Goal: Task Accomplishment & Management: Manage account settings

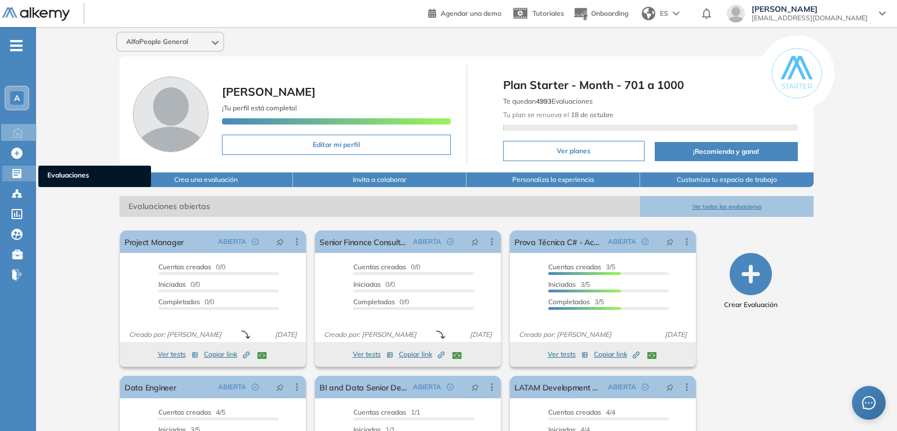
click at [19, 177] on icon at bounding box center [16, 173] width 9 height 9
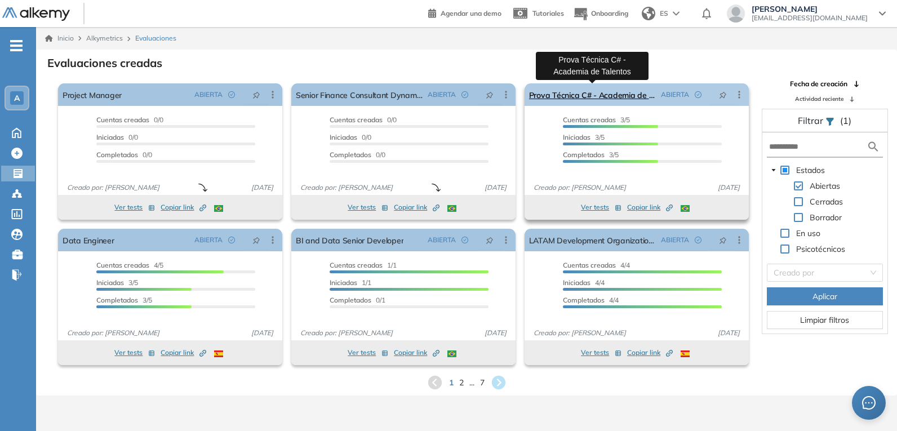
click at [593, 95] on link "Prova Técnica C# - Academia de Talentos" at bounding box center [592, 94] width 127 height 23
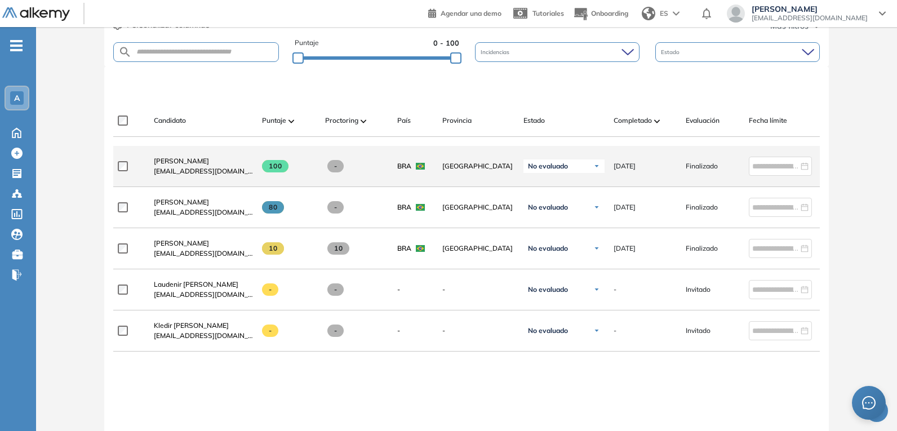
scroll to position [282, 0]
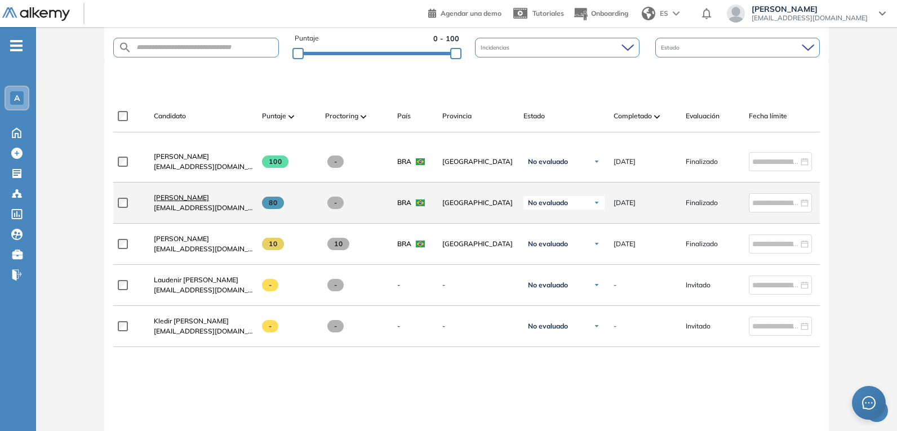
click at [190, 200] on span "[PERSON_NAME]" at bounding box center [181, 197] width 55 height 8
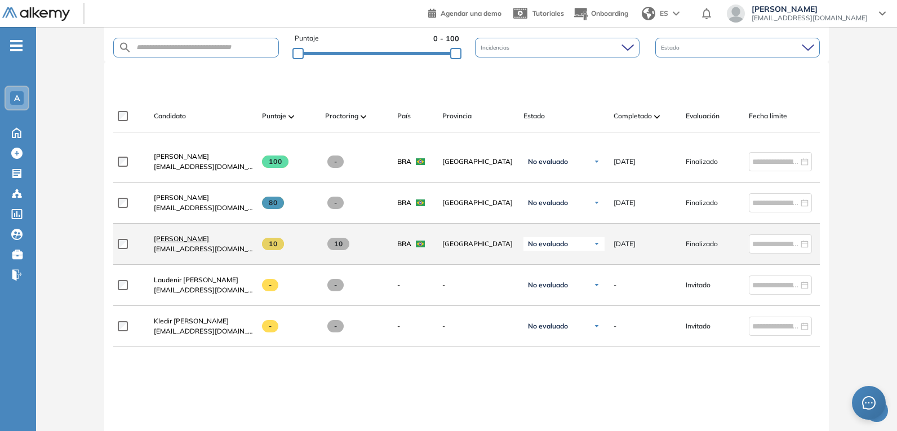
click at [195, 241] on span "[PERSON_NAME]" at bounding box center [181, 238] width 55 height 8
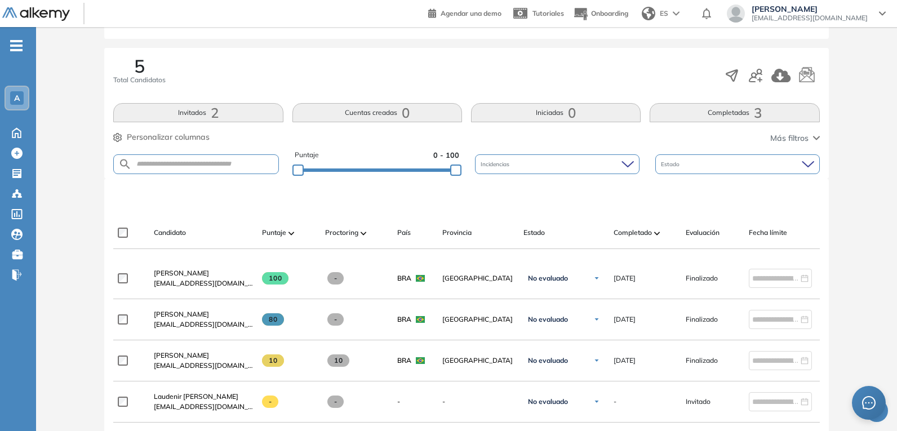
scroll to position [113, 0]
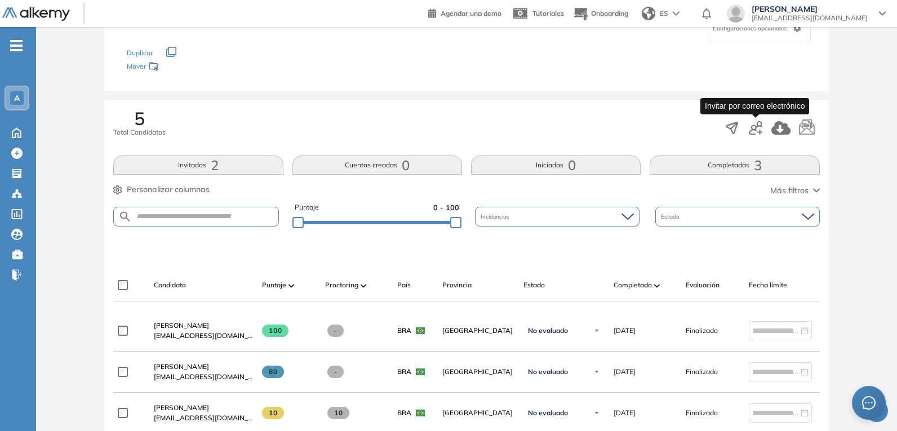
click at [755, 126] on icon "button" at bounding box center [756, 128] width 14 height 14
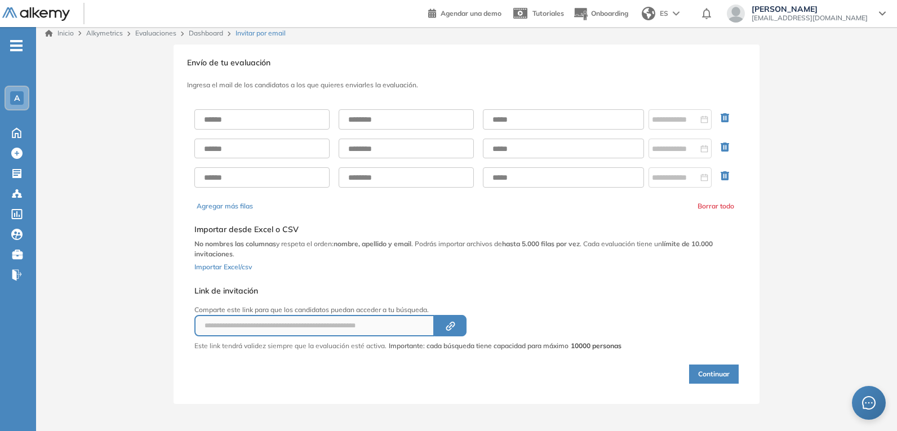
scroll to position [5, 0]
click at [240, 209] on button "Agregar más filas" at bounding box center [225, 206] width 56 height 10
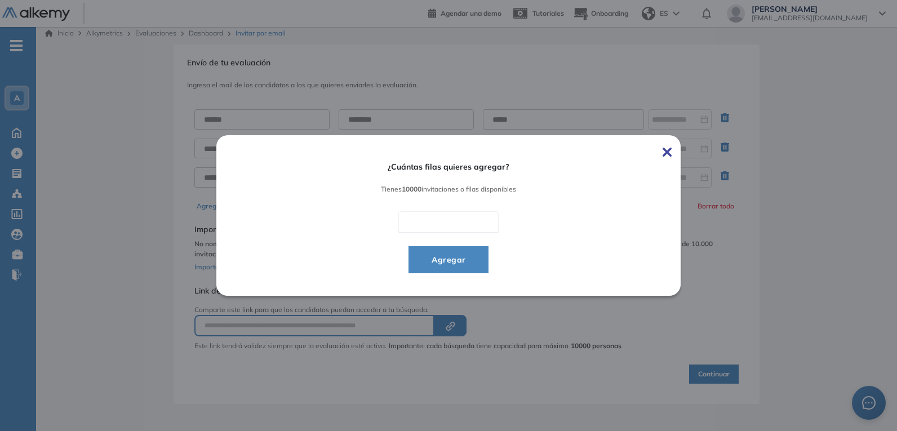
type input "*"
click at [454, 255] on span "Agregar" at bounding box center [449, 260] width 52 height 14
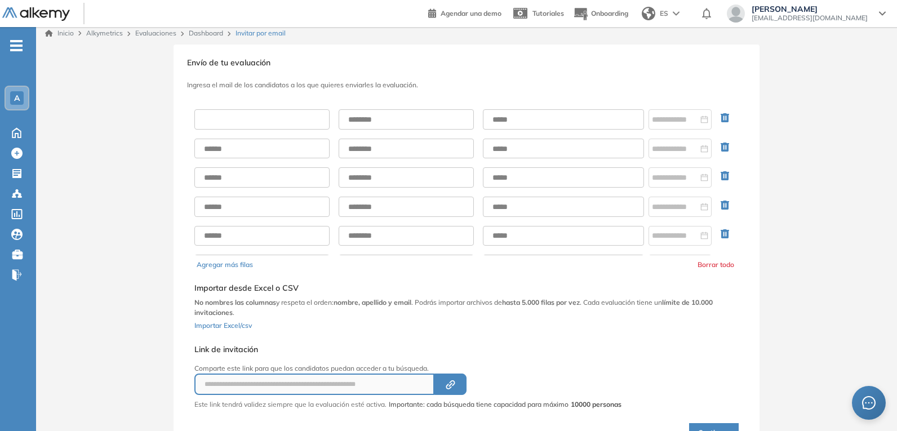
click at [268, 117] on input "text" at bounding box center [261, 119] width 135 height 20
click at [672, 123] on input at bounding box center [675, 119] width 46 height 12
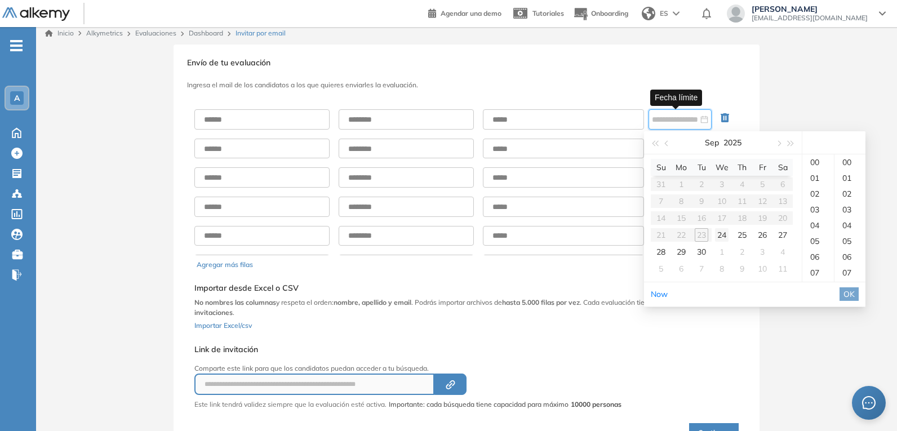
type input "**********"
click at [724, 236] on div "24" at bounding box center [722, 235] width 14 height 14
click at [818, 228] on div "14" at bounding box center [818, 226] width 32 height 16
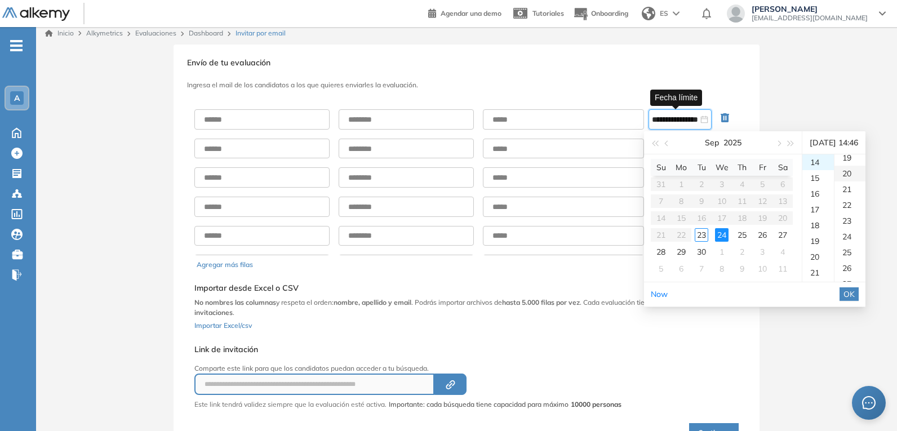
click at [857, 176] on div "20" at bounding box center [850, 174] width 31 height 16
click at [855, 297] on span "OK" at bounding box center [849, 294] width 11 height 12
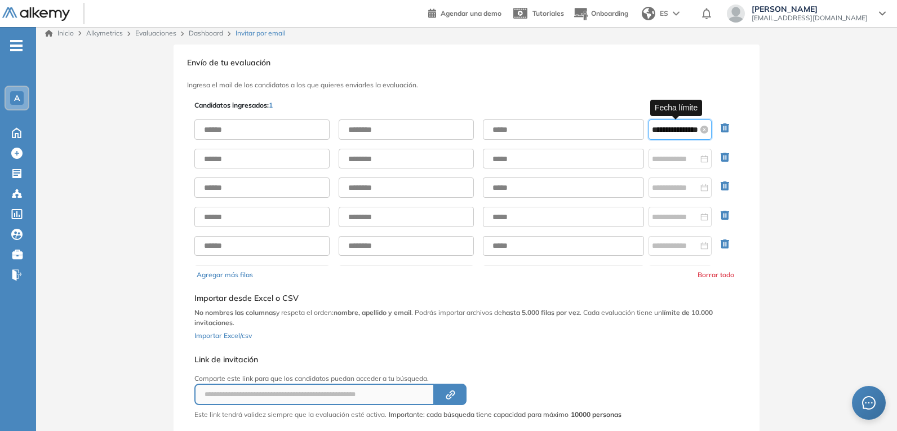
click at [679, 128] on input "**********" at bounding box center [675, 129] width 46 height 12
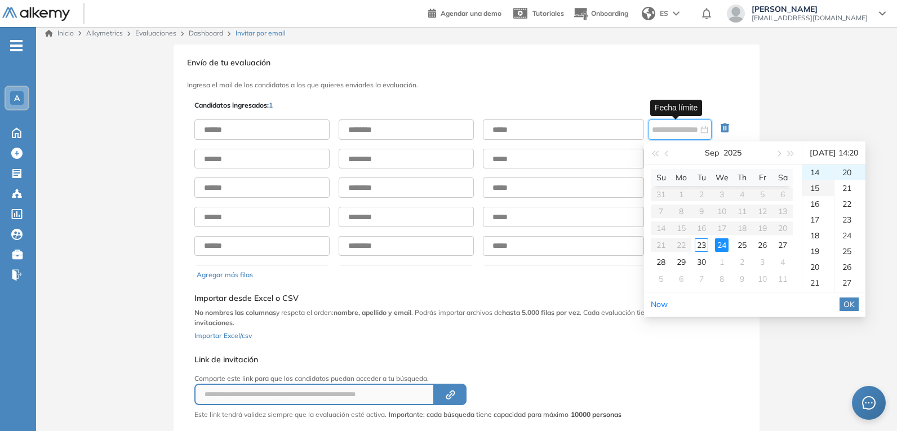
type input "**********"
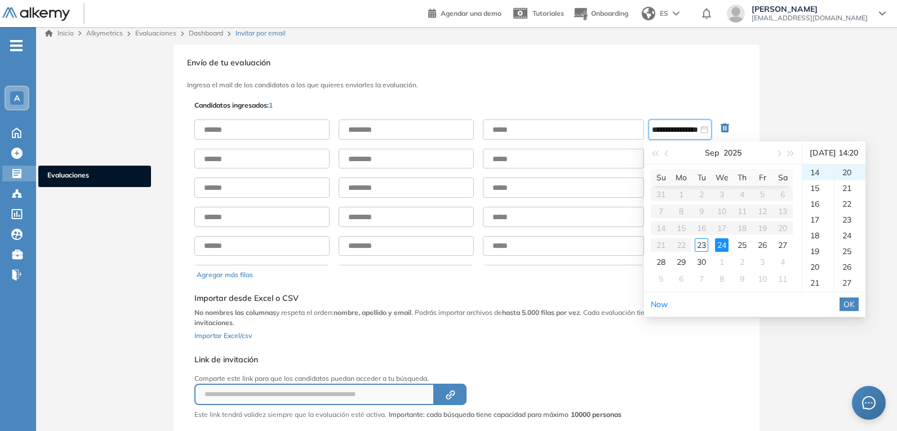
click at [19, 175] on icon at bounding box center [16, 173] width 9 height 9
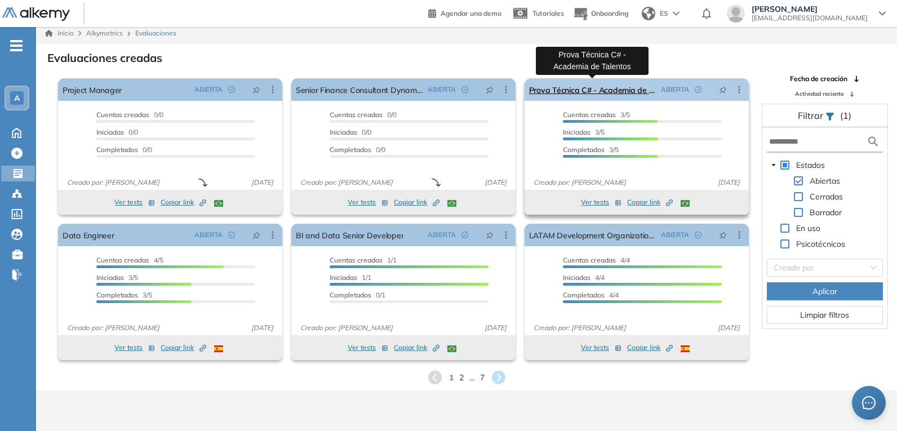
click at [618, 91] on link "Prova Técnica C# - Academia de Talentos" at bounding box center [592, 89] width 127 height 23
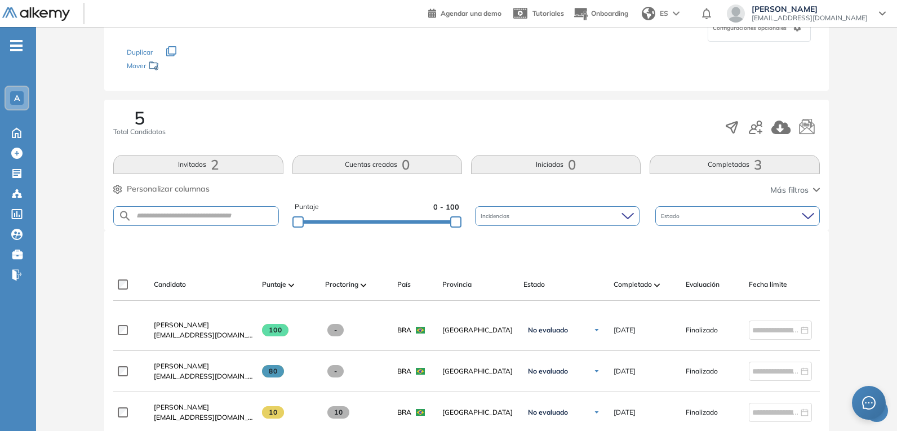
scroll to position [113, 0]
click at [761, 123] on icon "button" at bounding box center [756, 128] width 14 height 14
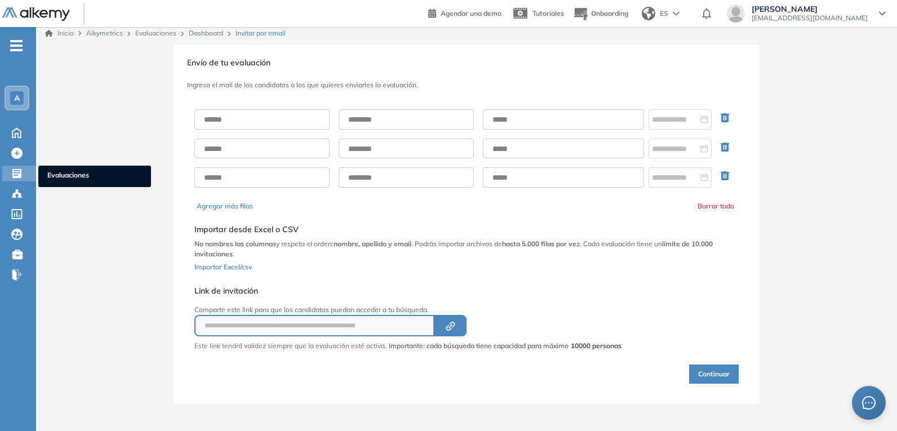
click at [20, 168] on icon at bounding box center [16, 173] width 11 height 11
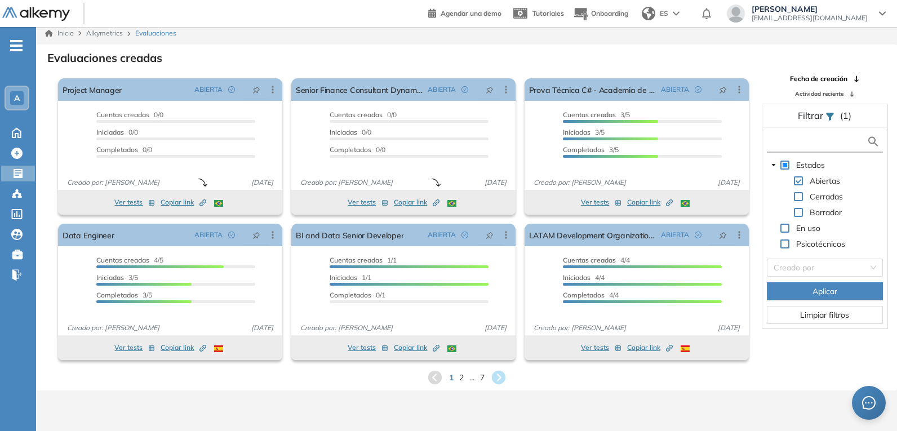
click at [818, 141] on input "text" at bounding box center [817, 142] width 97 height 12
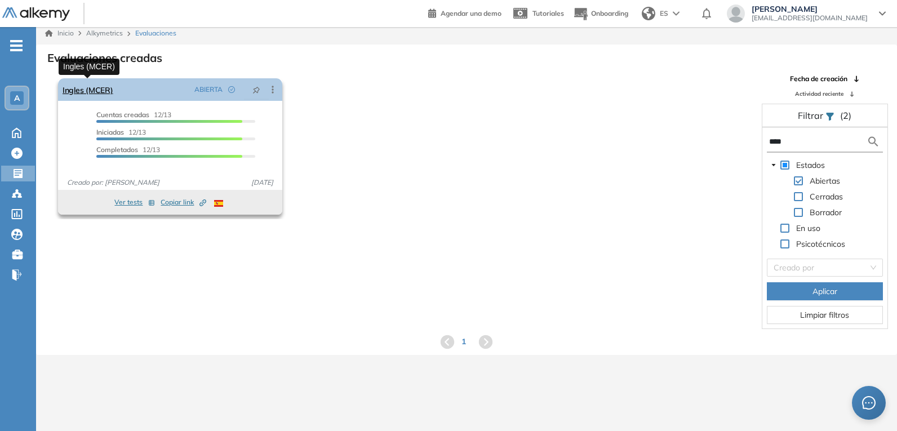
type input "****"
click at [100, 88] on link "Ingles (MCER)" at bounding box center [88, 89] width 51 height 23
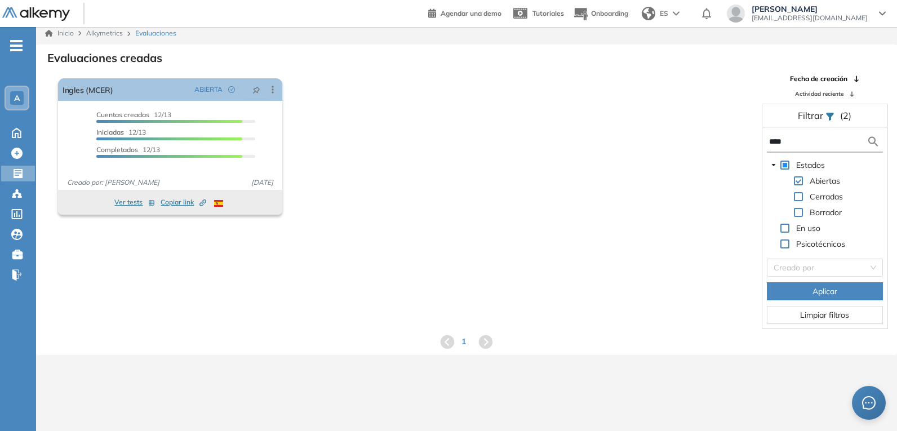
click at [790, 141] on input "****" at bounding box center [817, 142] width 97 height 12
click at [789, 144] on input "****" at bounding box center [817, 142] width 97 height 12
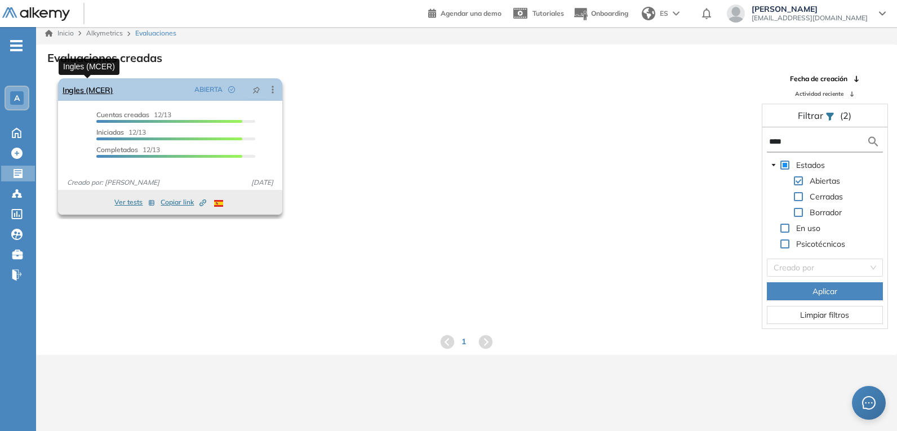
click at [98, 87] on link "Ingles (MCER)" at bounding box center [88, 89] width 51 height 23
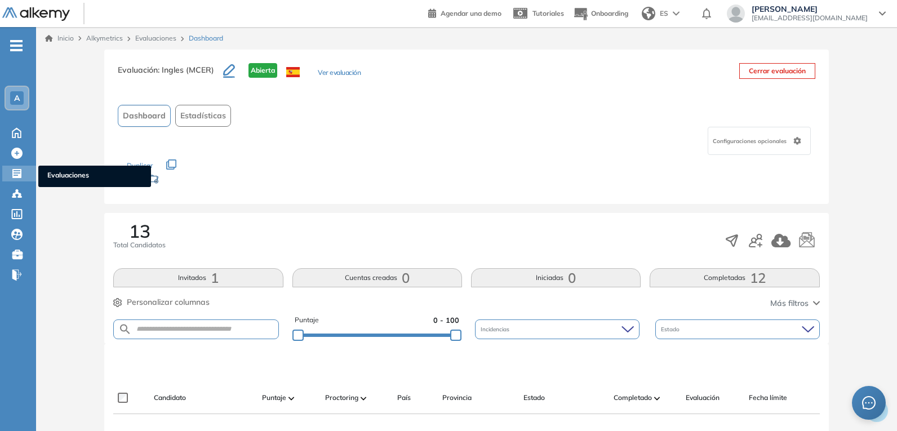
click at [15, 174] on icon at bounding box center [16, 173] width 9 height 9
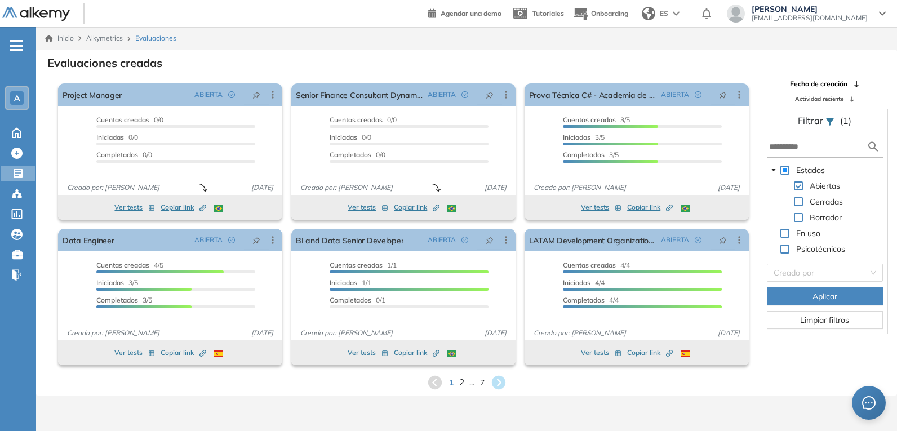
click at [460, 379] on span "2" at bounding box center [461, 382] width 5 height 13
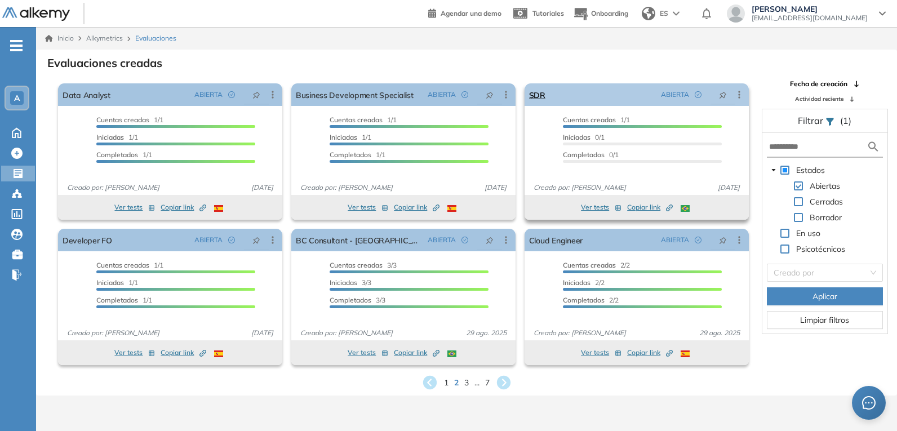
click at [739, 91] on icon at bounding box center [740, 94] width 2 height 7
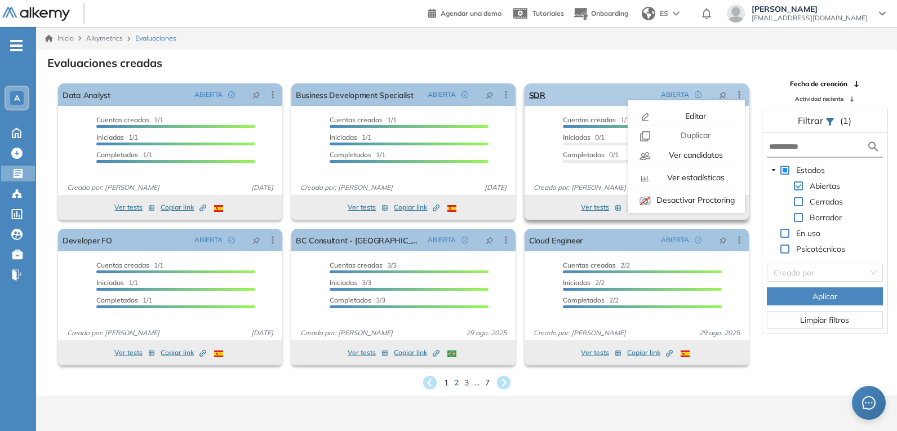
click at [680, 92] on span "ABIERTA" at bounding box center [675, 95] width 28 height 10
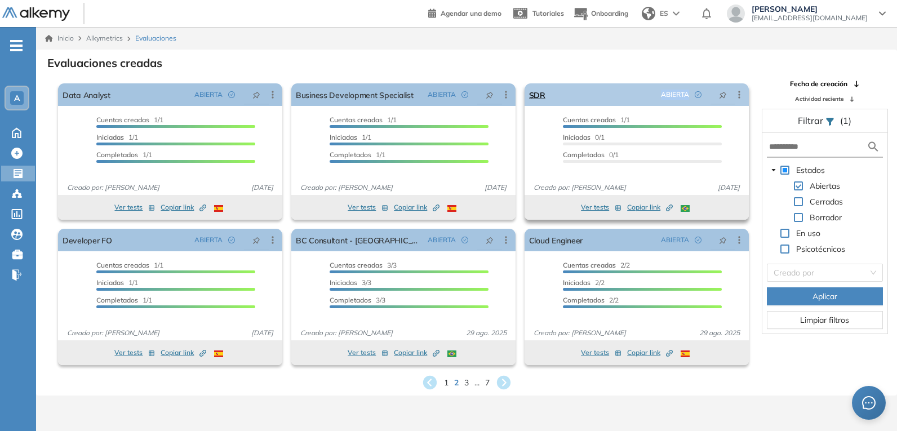
click at [678, 92] on span "ABIERTA" at bounding box center [675, 95] width 28 height 10
click at [737, 91] on icon at bounding box center [739, 94] width 11 height 11
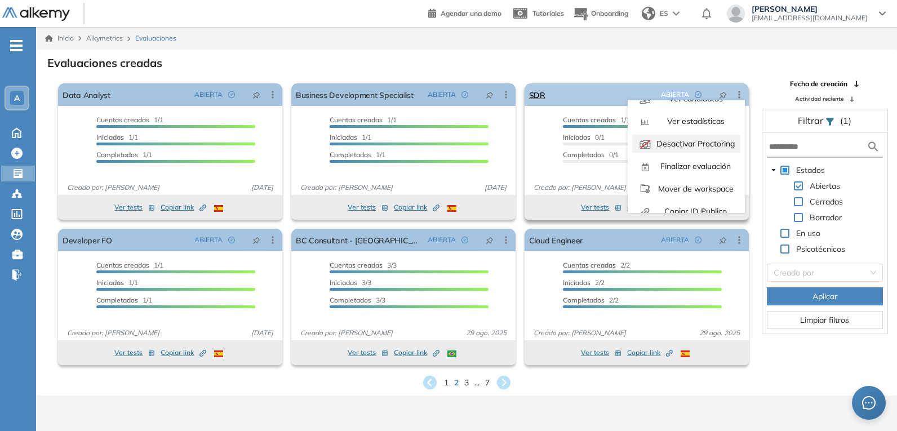
scroll to position [70, 0]
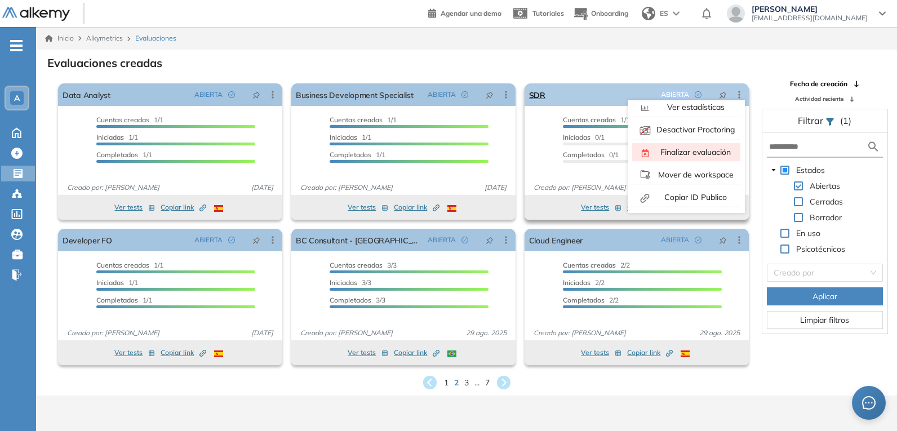
click at [706, 150] on span "Finalizar evaluación" at bounding box center [694, 152] width 73 height 10
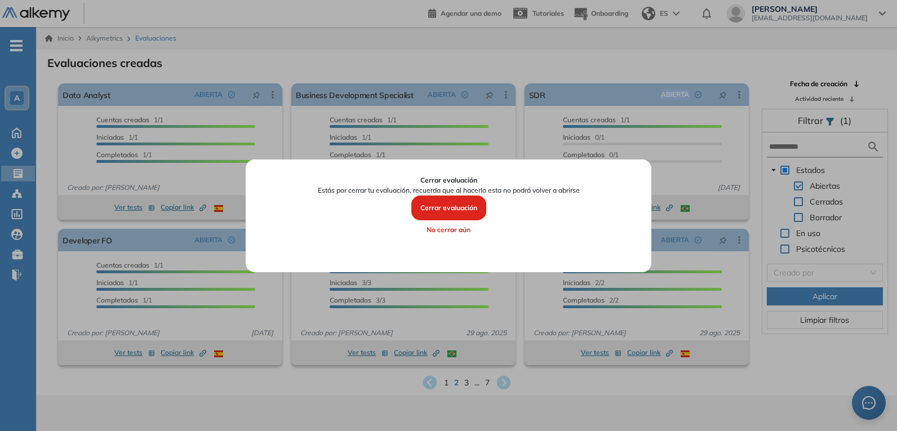
click at [467, 209] on button "Cerrar evaluación" at bounding box center [448, 208] width 75 height 25
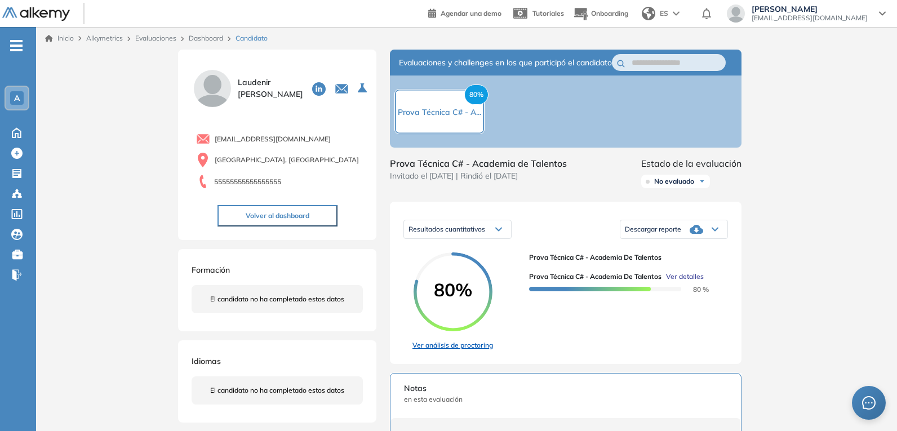
click at [462, 351] on link "Ver análisis de proctoring" at bounding box center [452, 345] width 81 height 10
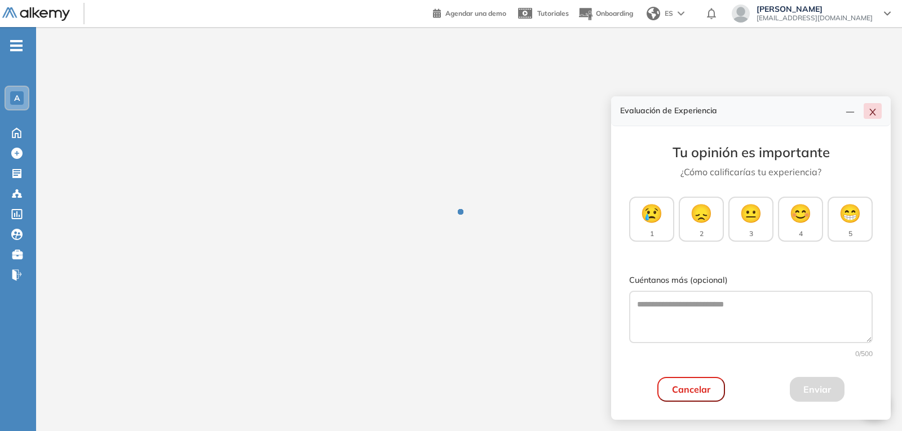
click at [872, 114] on icon "close" at bounding box center [872, 112] width 9 height 9
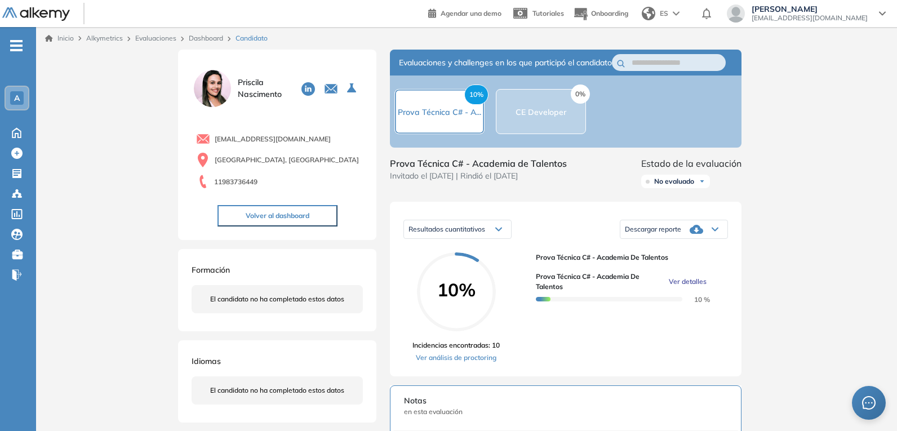
click at [455, 363] on link "Ver análisis de proctoring" at bounding box center [455, 358] width 87 height 10
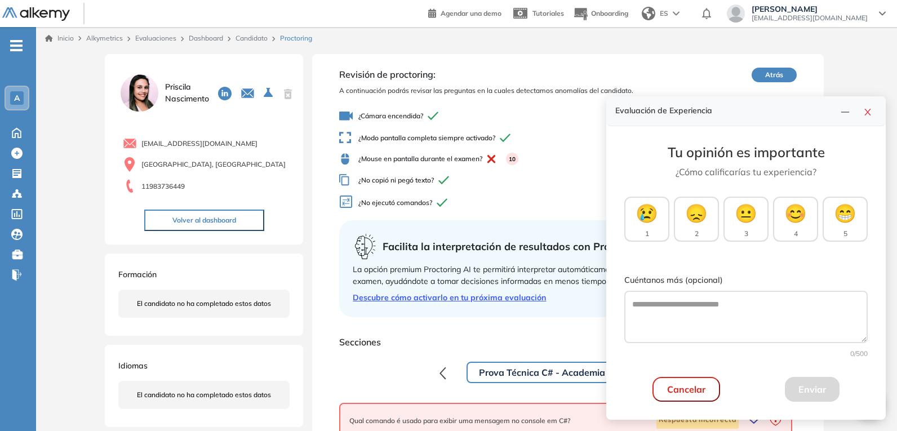
click at [873, 98] on div "Evaluación de Experiencia" at bounding box center [746, 111] width 280 height 30
click at [871, 112] on icon "close" at bounding box center [867, 112] width 9 height 9
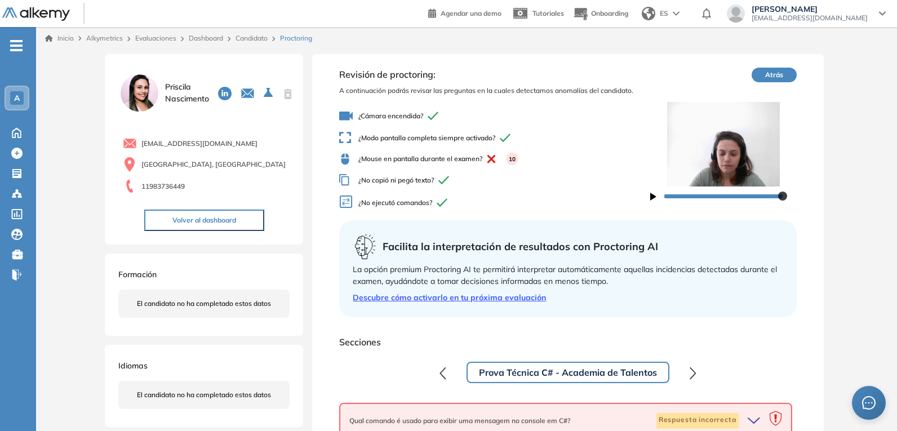
click at [650, 194] on icon "button" at bounding box center [653, 197] width 6 height 8
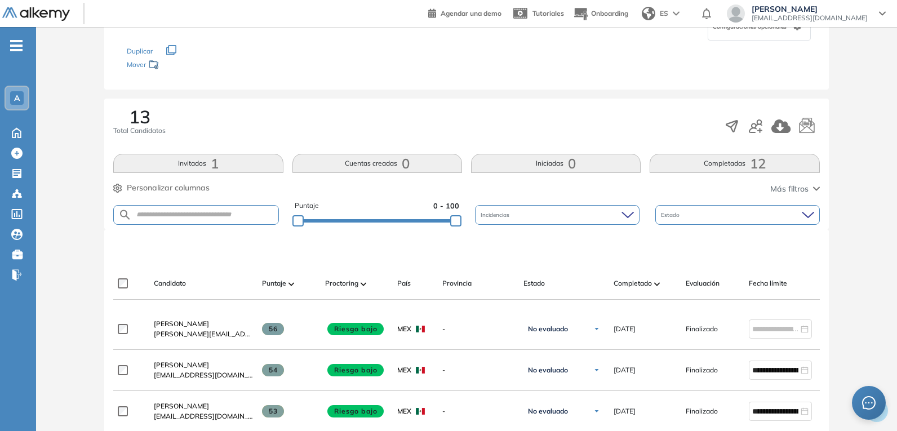
scroll to position [56, 0]
